Goal: Task Accomplishment & Management: Complete application form

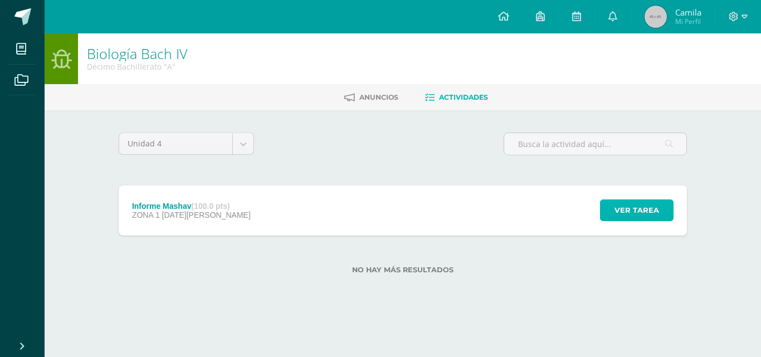
click at [625, 213] on span "Ver tarea" at bounding box center [636, 210] width 45 height 21
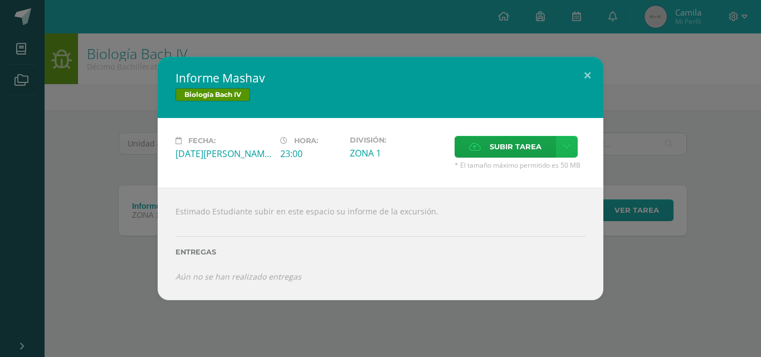
click at [568, 150] on icon at bounding box center [567, 146] width 8 height 9
click at [553, 165] on link "Subir enlace" at bounding box center [527, 170] width 111 height 17
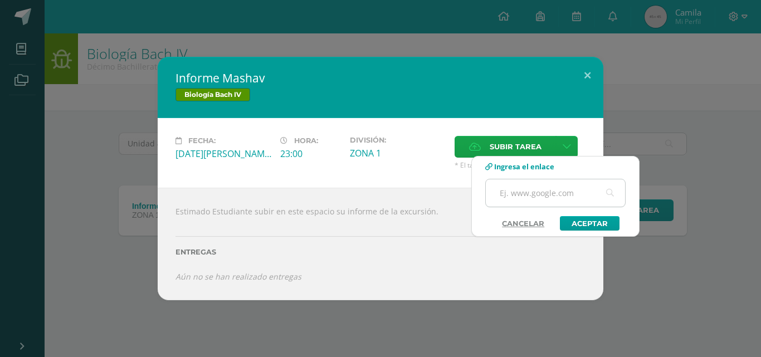
click at [536, 188] on input "text" at bounding box center [555, 192] width 139 height 27
paste input "[URL][DOMAIN_NAME]"
type input "[URL][DOMAIN_NAME]"
click at [588, 225] on link "Aceptar" at bounding box center [590, 223] width 60 height 14
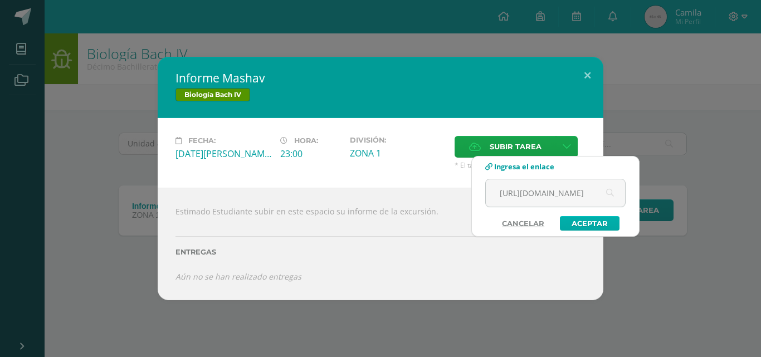
scroll to position [0, 0]
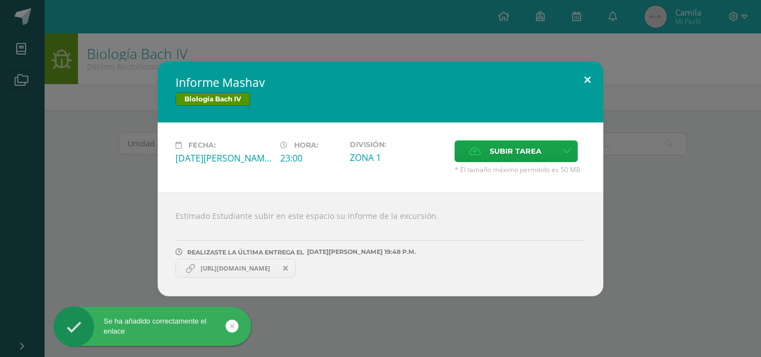
click at [587, 77] on button at bounding box center [587, 80] width 32 height 38
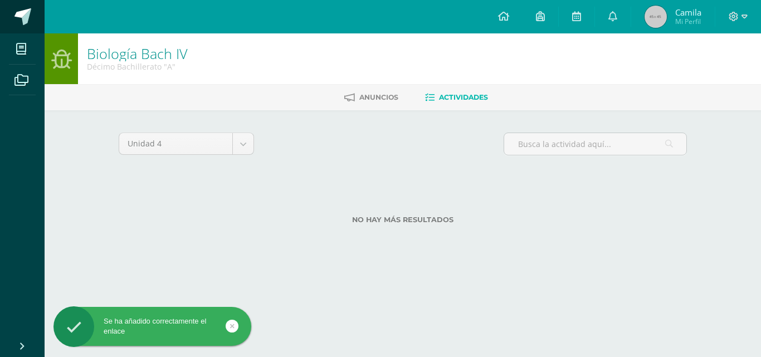
click at [17, 11] on span at bounding box center [22, 16] width 17 height 17
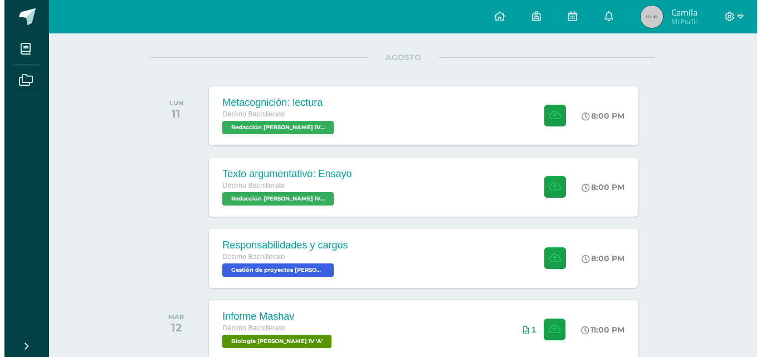
scroll to position [133, 0]
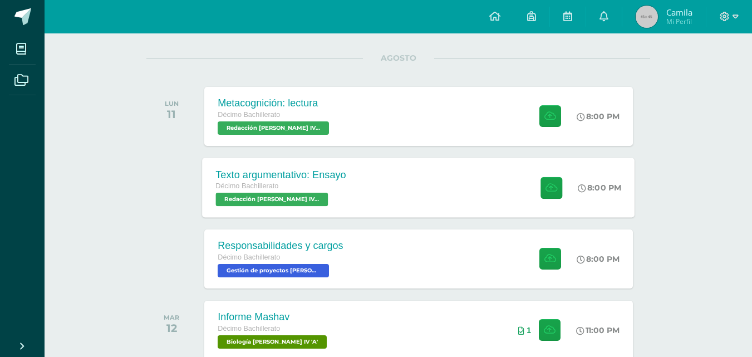
click at [475, 183] on div "Texto argumentativo: Ensayo Décimo Bachillerato Redacción Bach IV 'A' 8:00 PM T…" at bounding box center [419, 188] width 433 height 60
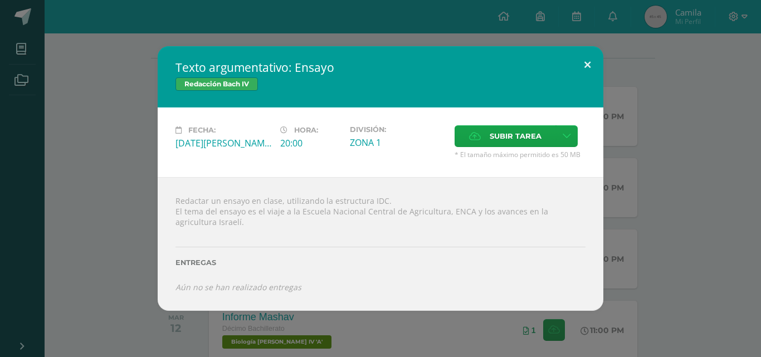
click at [589, 65] on button at bounding box center [587, 65] width 32 height 38
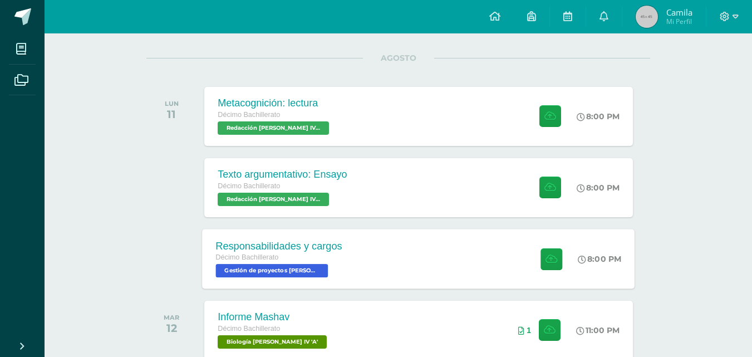
click at [367, 256] on div "Responsabilidades y cargos Décimo Bachillerato Gestión de proyectos Bach IV 'A'…" at bounding box center [419, 259] width 433 height 60
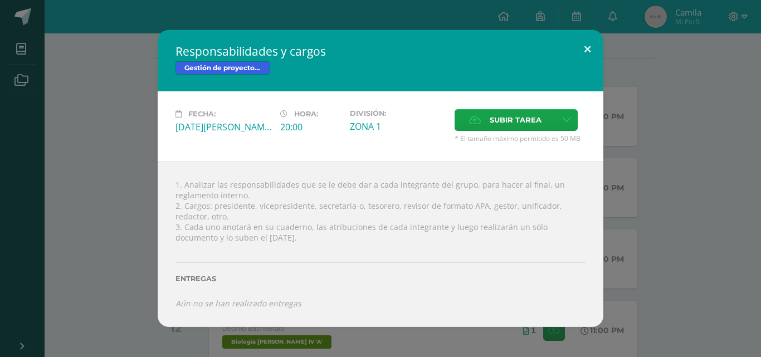
click at [591, 50] on button at bounding box center [587, 49] width 32 height 38
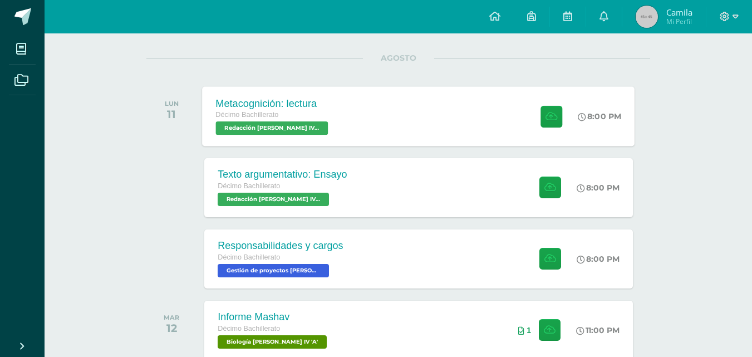
click at [502, 136] on div "Metacognición: lectura Décimo Bachillerato Redacción Bach IV 'A' 8:00 PM Metaco…" at bounding box center [419, 116] width 433 height 60
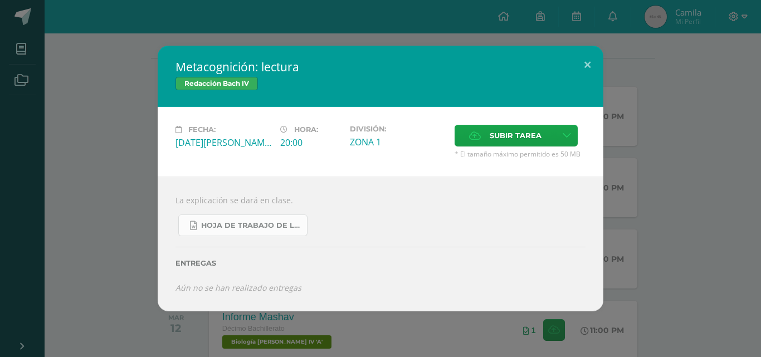
click at [258, 221] on span "Hoja de trabajo de lectura.docx" at bounding box center [251, 225] width 100 height 9
click at [591, 62] on button at bounding box center [587, 65] width 32 height 38
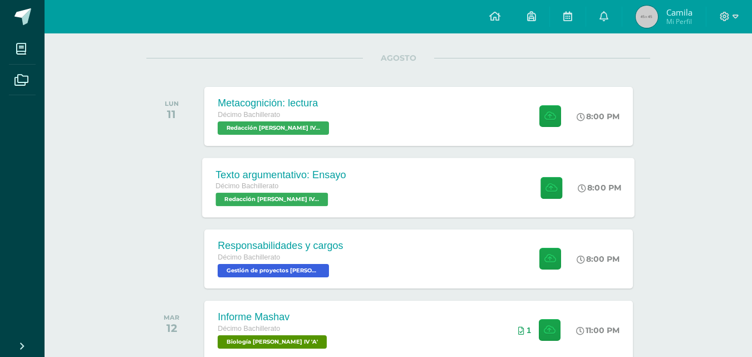
click at [414, 189] on div "Texto argumentativo: Ensayo Décimo Bachillerato Redacción Bach IV 'A' 8:00 PM T…" at bounding box center [419, 188] width 433 height 60
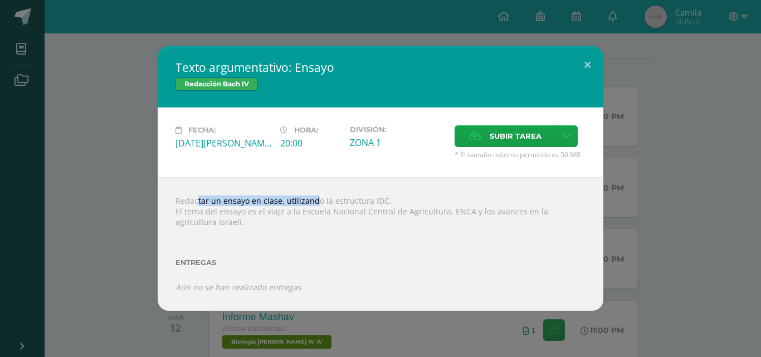
drag, startPoint x: 174, startPoint y: 198, endPoint x: 353, endPoint y: 237, distance: 183.1
click at [295, 189] on div "Redactar un ensayo en clase, utilizando la estructura IDC. El tema del ensayo e…" at bounding box center [381, 244] width 446 height 134
click at [353, 238] on div "Entregas" at bounding box center [380, 259] width 410 height 46
drag, startPoint x: 320, startPoint y: 199, endPoint x: 383, endPoint y: 201, distance: 63.0
click at [383, 201] on div "Redactar un ensayo en clase, utilizando la estructura IDC. El tema del ensayo e…" at bounding box center [381, 244] width 446 height 134
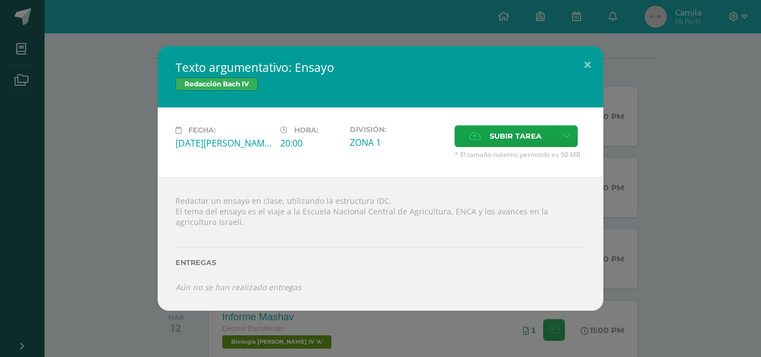
copy div "la estructura IDC."
click at [399, 248] on div "Entregas" at bounding box center [380, 259] width 410 height 46
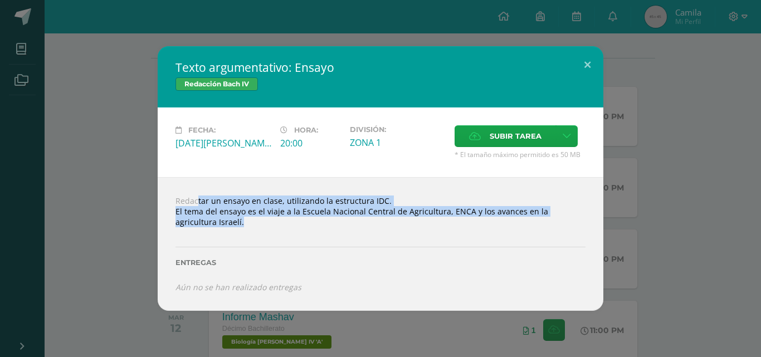
drag, startPoint x: 175, startPoint y: 198, endPoint x: 201, endPoint y: 226, distance: 37.5
click at [201, 226] on div "Redactar un ensayo en clase, utilizando la estructura IDC. El tema del ensayo e…" at bounding box center [381, 244] width 446 height 134
copy div "Redactar un ensayo en clase, utilizando la estructura IDC. El tema del ensayo e…"
